Goal: Find specific page/section: Find specific page/section

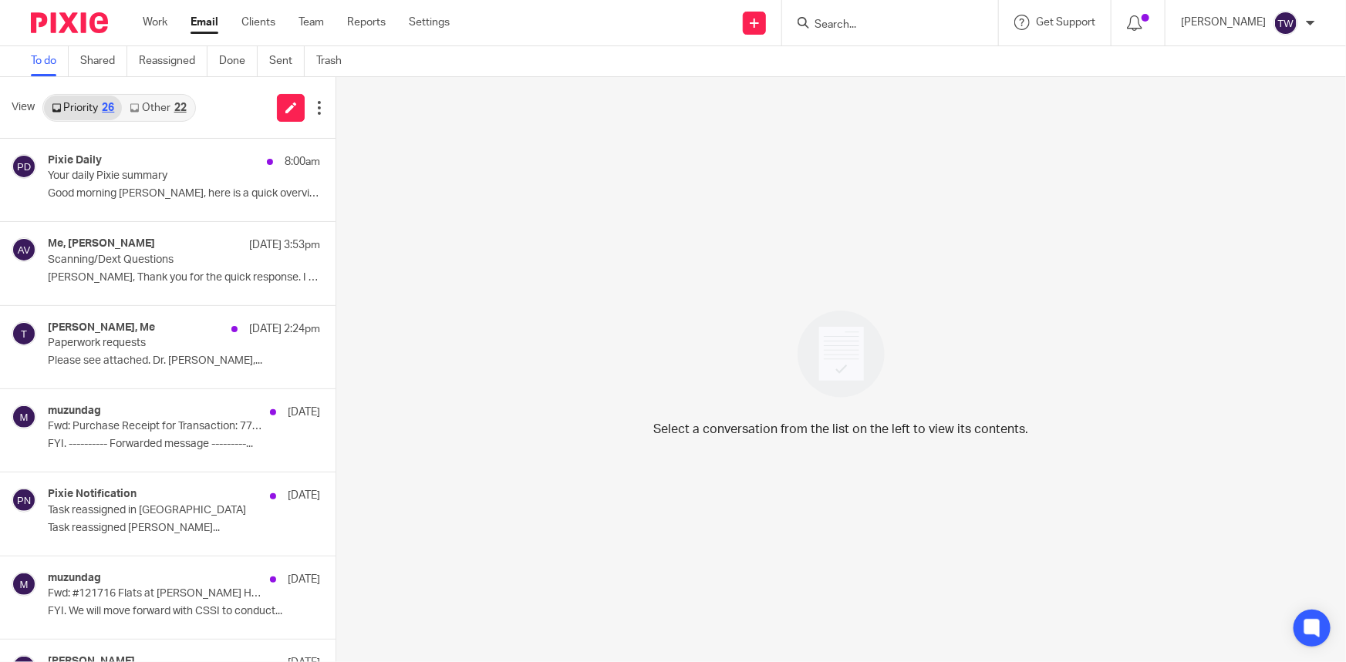
click at [163, 92] on div "View Priority 26 Other 22" at bounding box center [167, 108] width 335 height 62
click at [160, 102] on link "Other 22" at bounding box center [158, 108] width 72 height 25
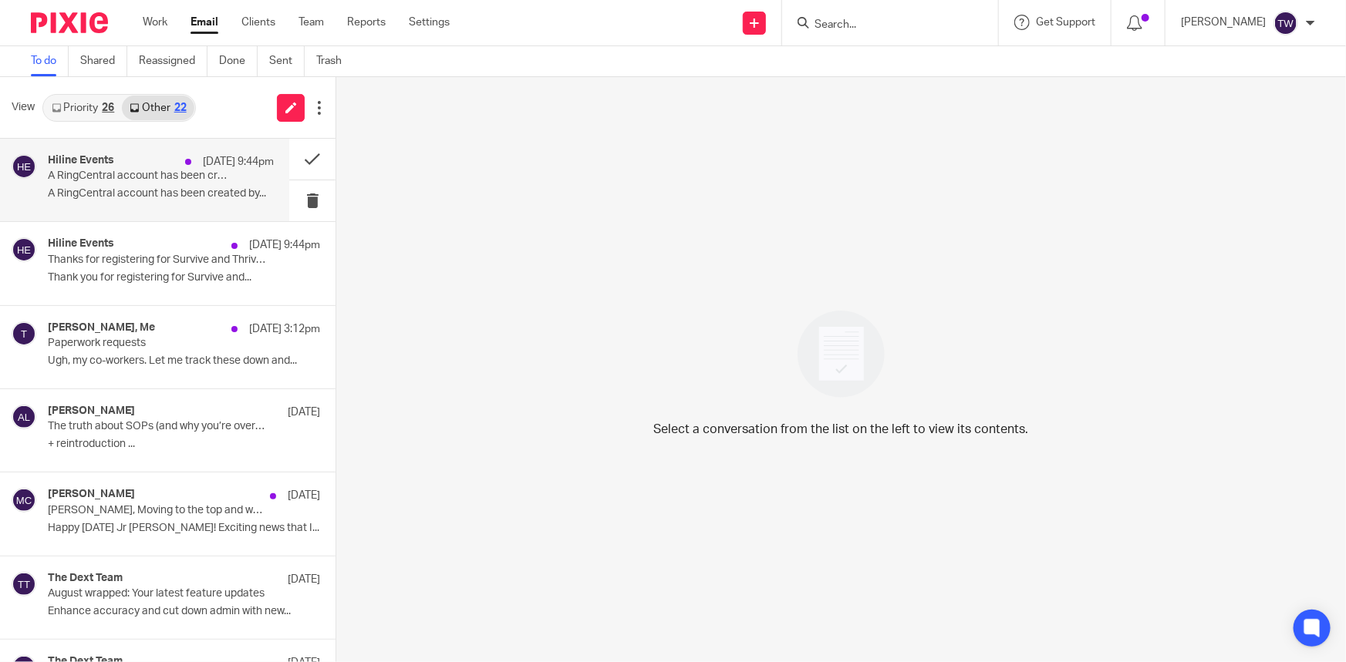
click at [114, 185] on div "Hiline Events [DATE] 9:44pm A RingCentral account has been created for you A Ri…" at bounding box center [161, 180] width 226 height 52
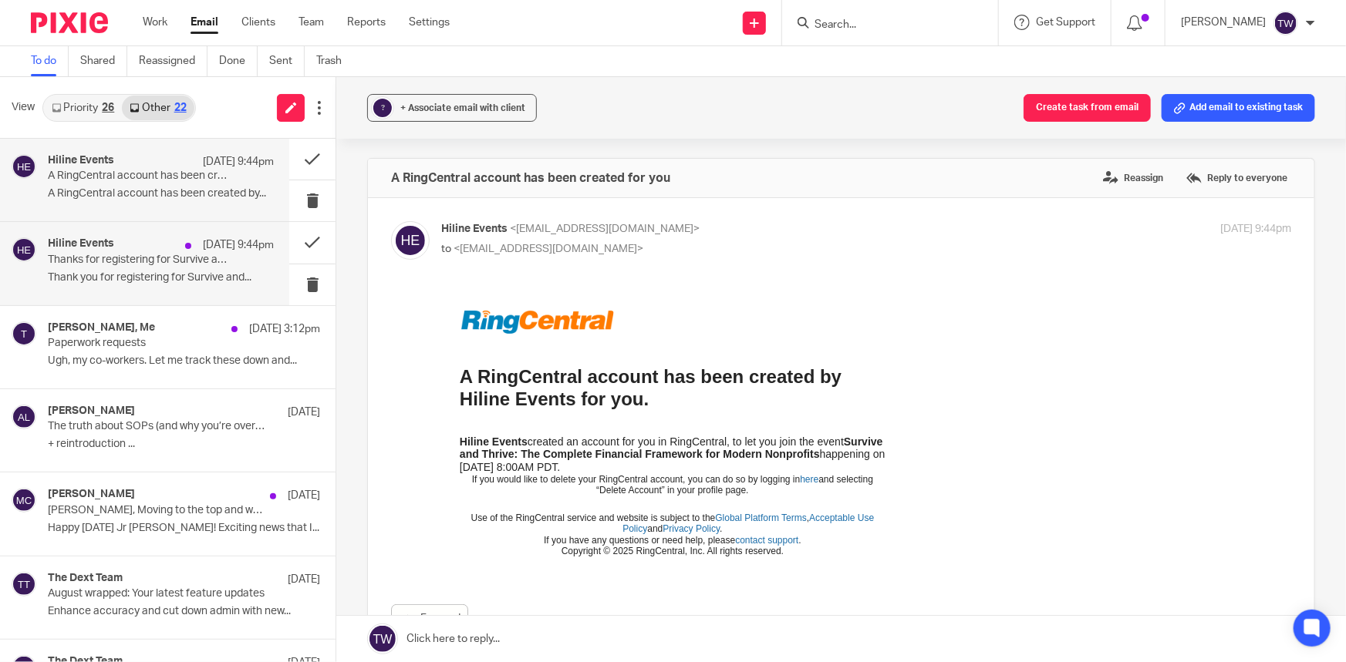
click at [89, 266] on p "Thanks for registering for Survive and Thrive: The Complete Financial Framework…" at bounding box center [138, 260] width 181 height 13
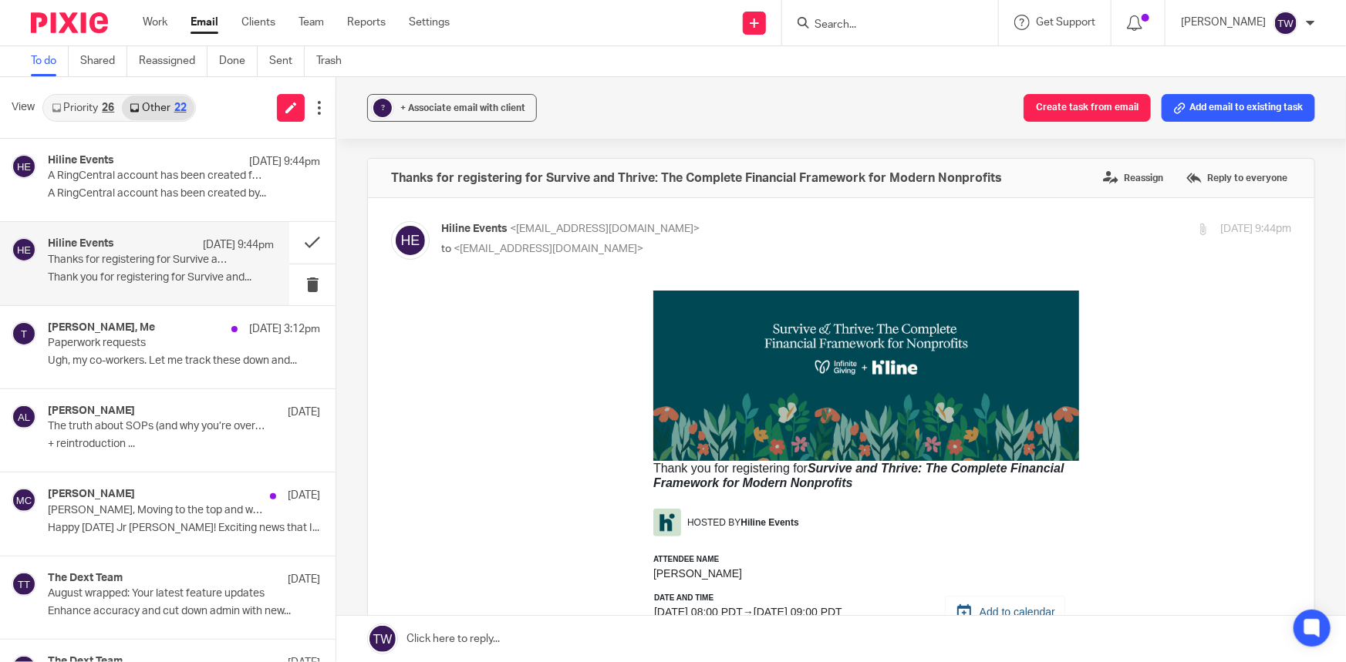
click at [101, 106] on link "Priority 26" at bounding box center [83, 108] width 78 height 25
